Goal: Transaction & Acquisition: Purchase product/service

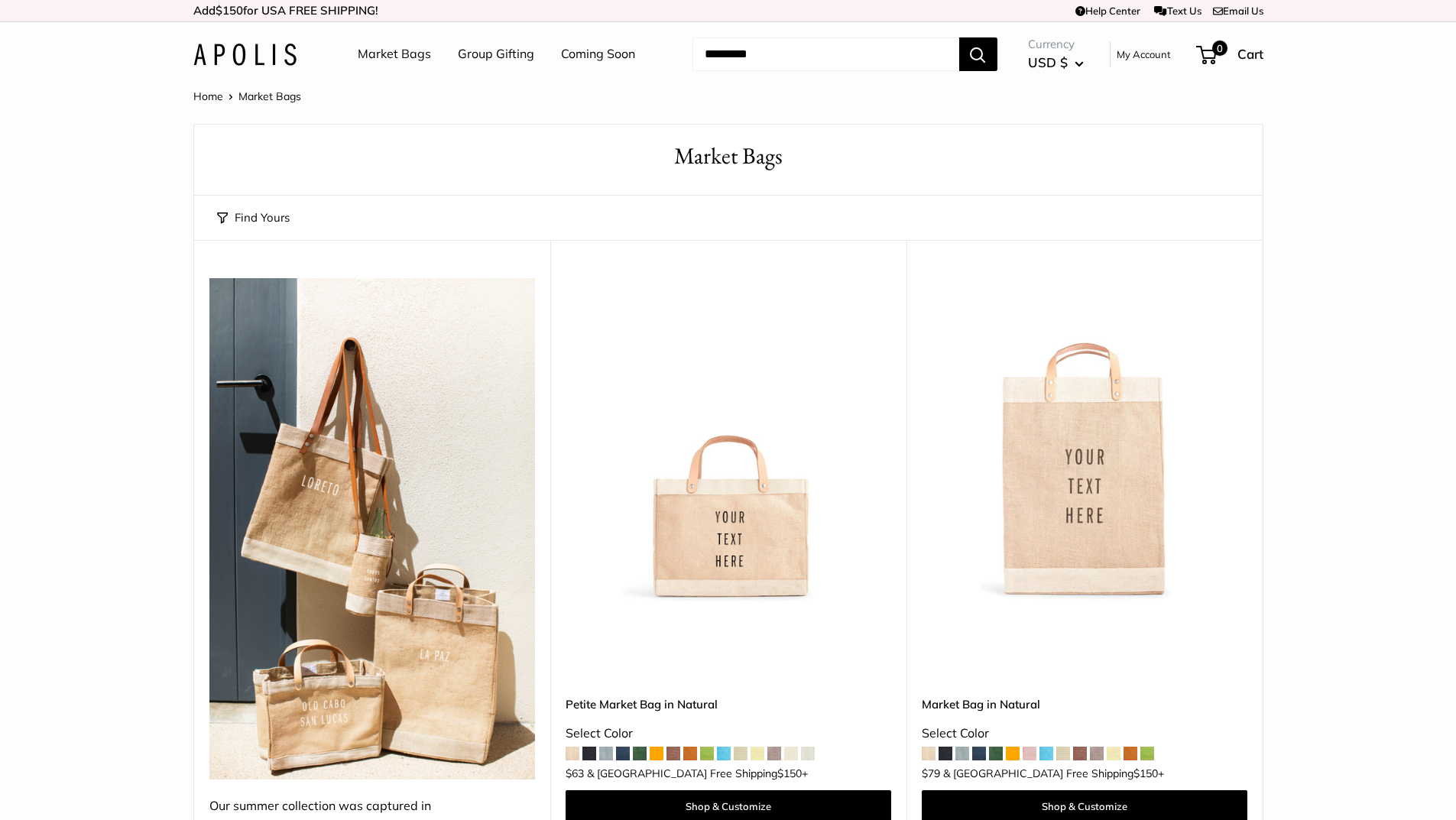
click at [251, 57] on img at bounding box center [245, 55] width 103 height 22
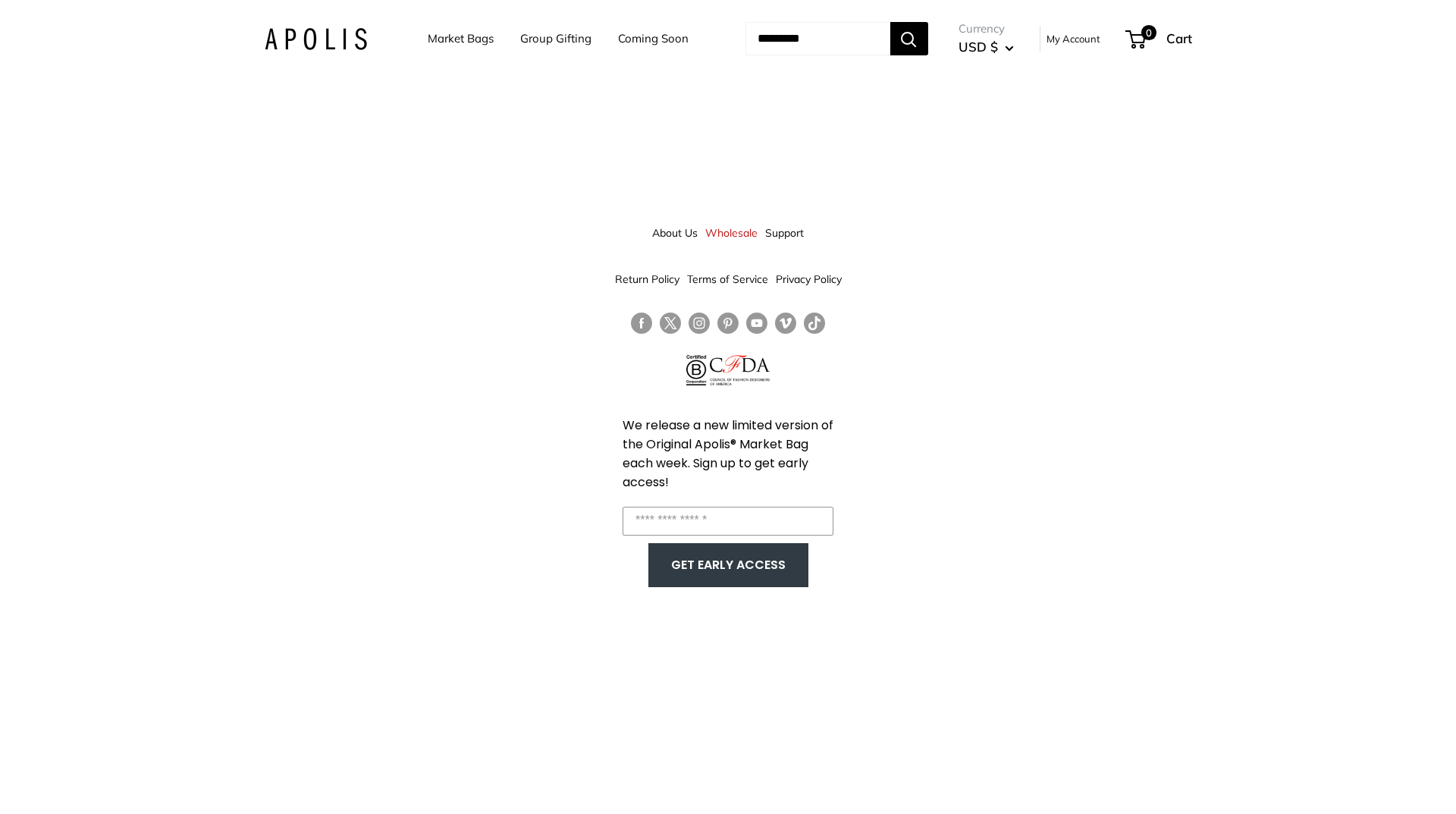
click at [693, 229] on link "About Us" at bounding box center [674, 232] width 45 height 27
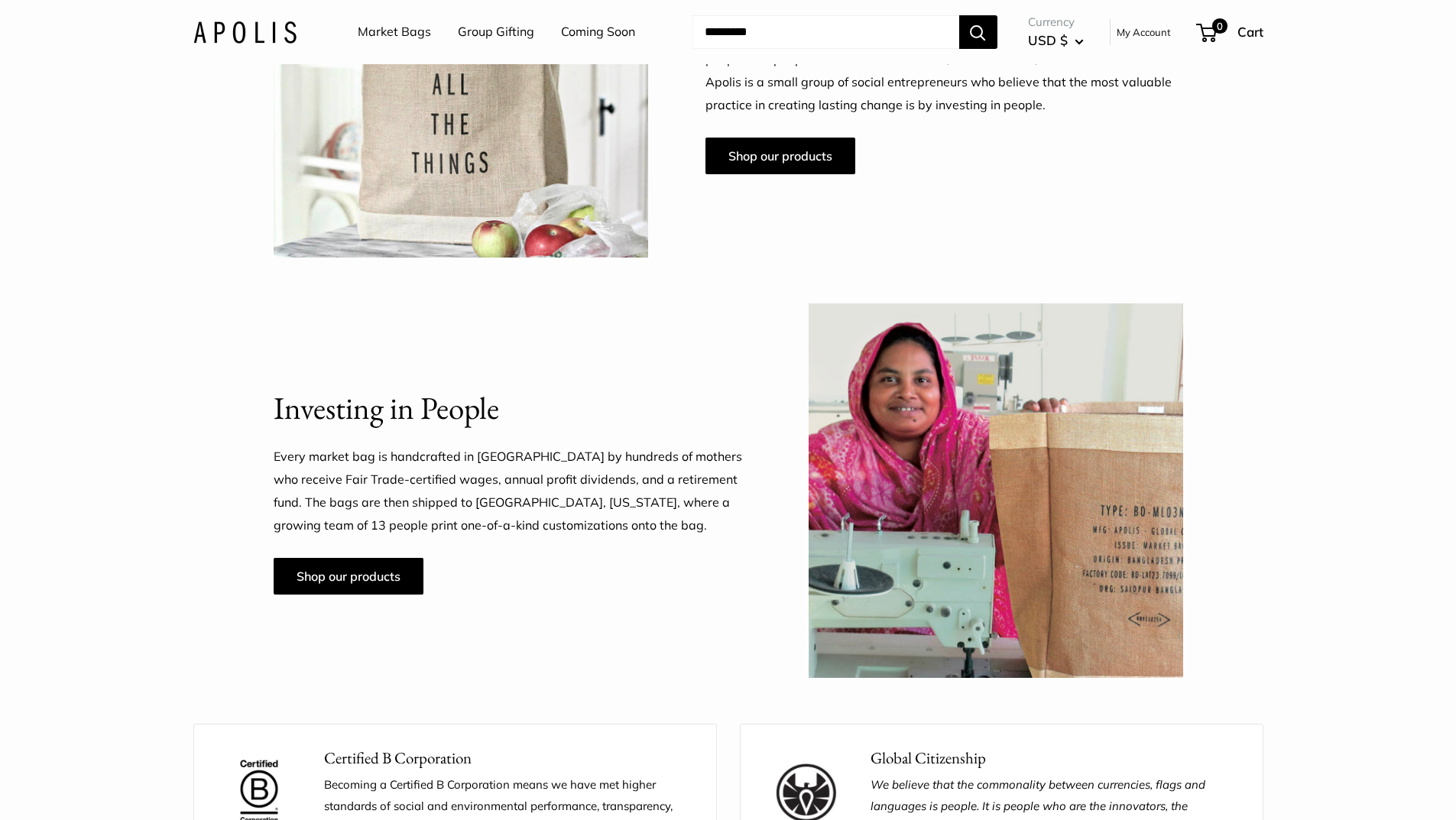
scroll to position [841, 0]
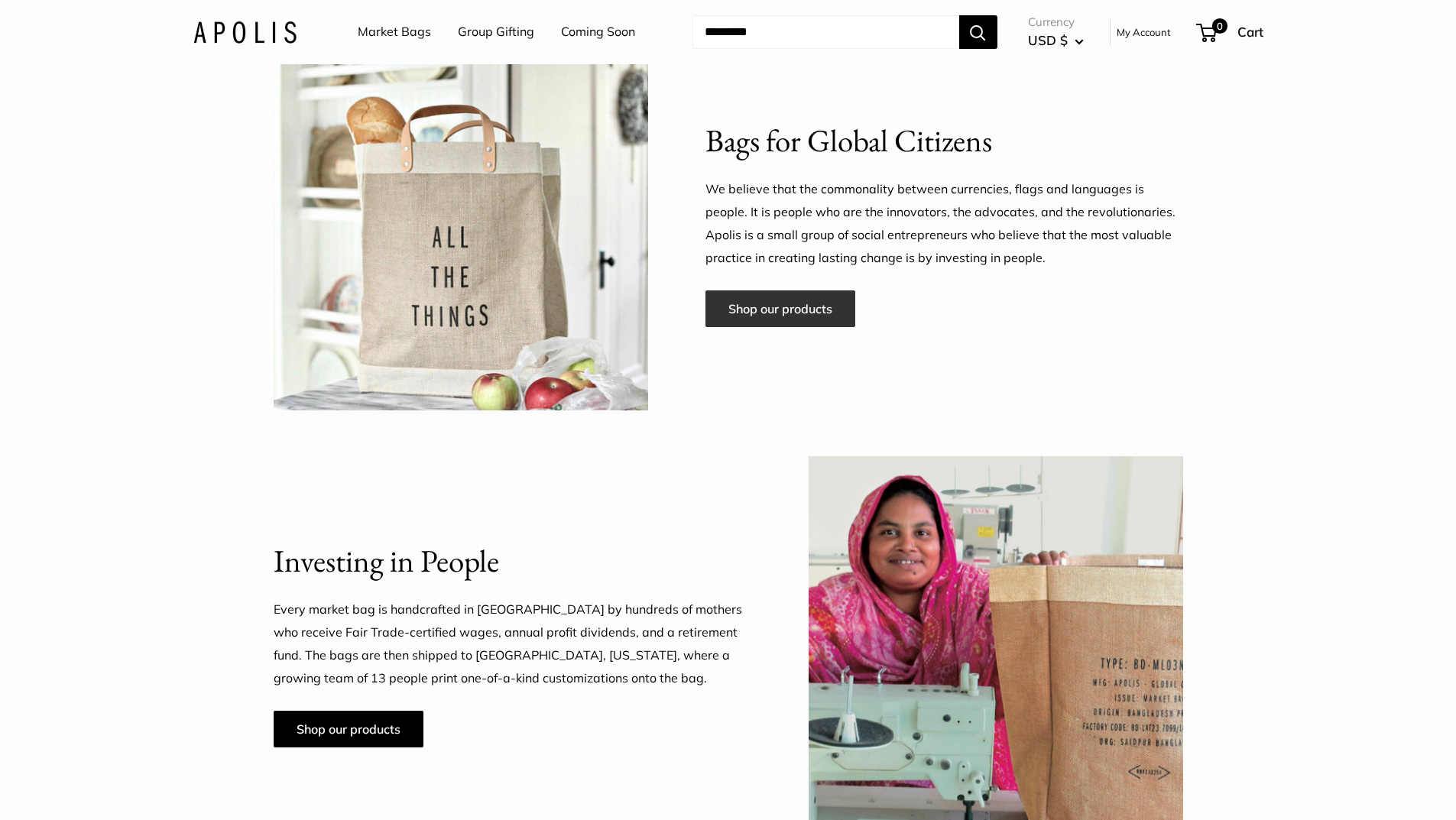
click at [759, 317] on link "Shop our products" at bounding box center [780, 308] width 150 height 37
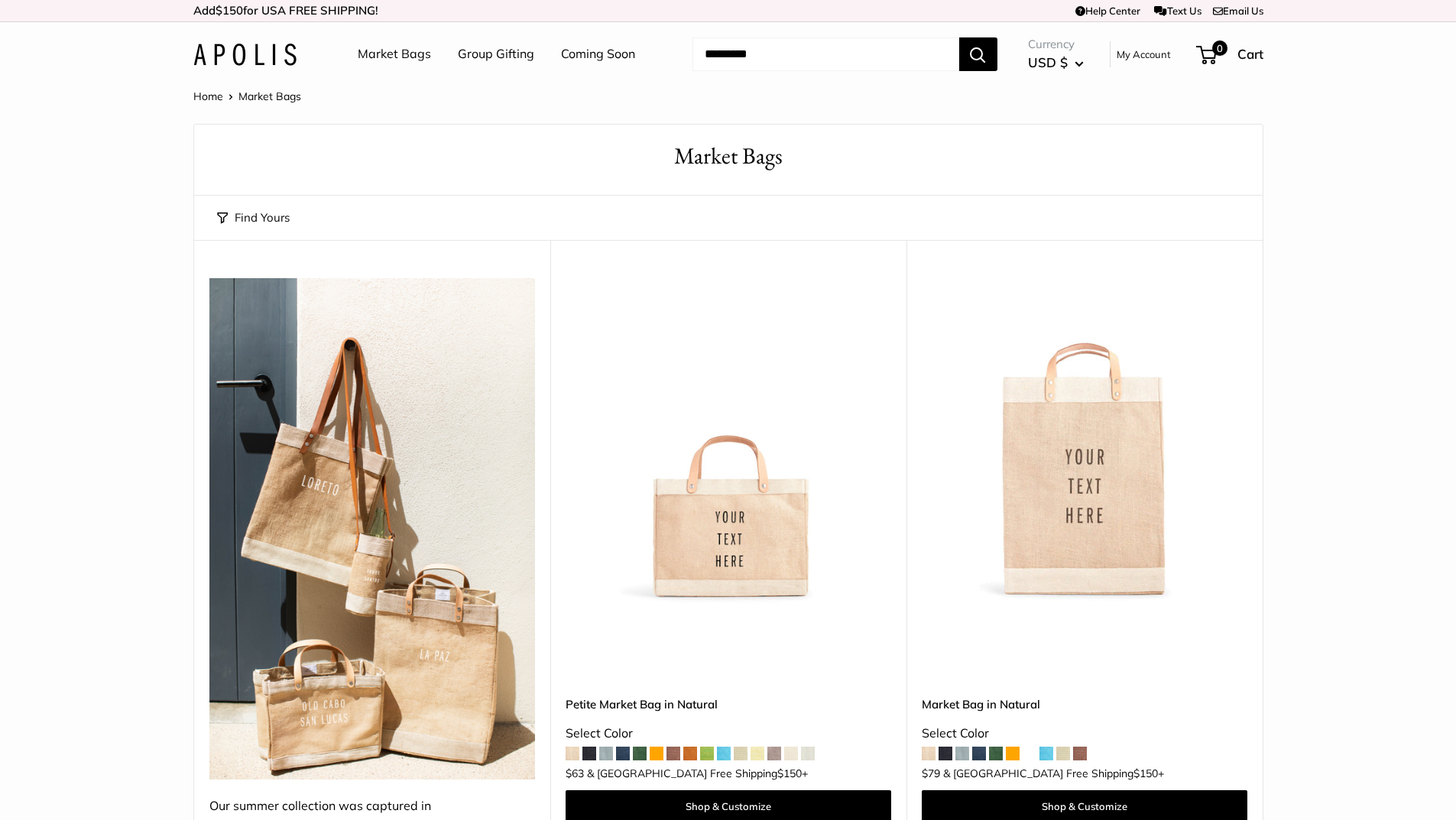
click at [0, 0] on img at bounding box center [0, 0] width 0 height 0
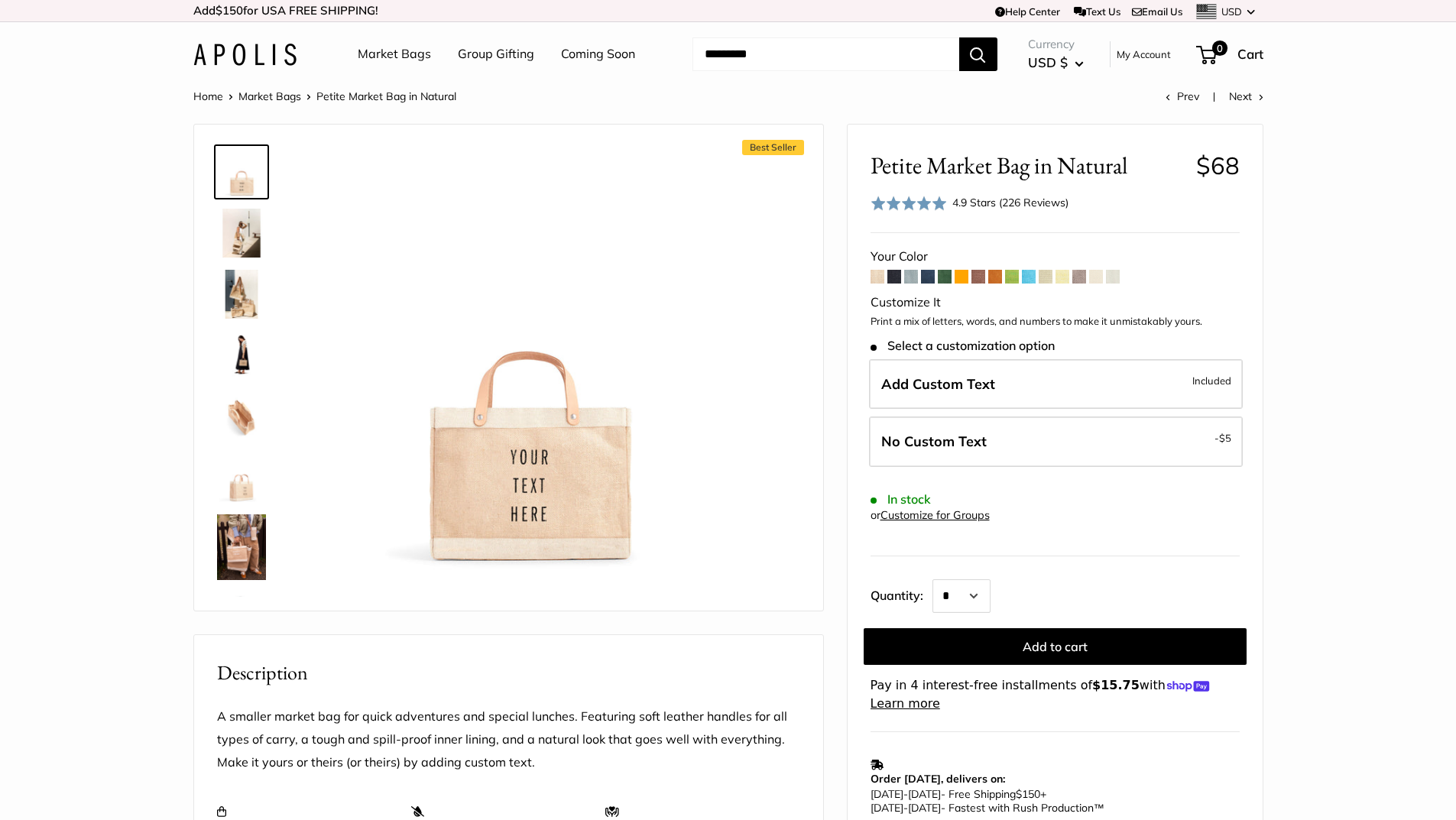
scroll to position [305, 0]
